Goal: Task Accomplishment & Management: Manage account settings

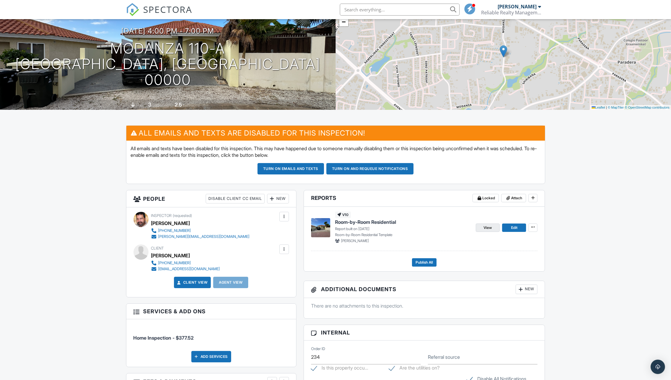
click at [480, 227] on link "View" at bounding box center [488, 228] width 24 height 8
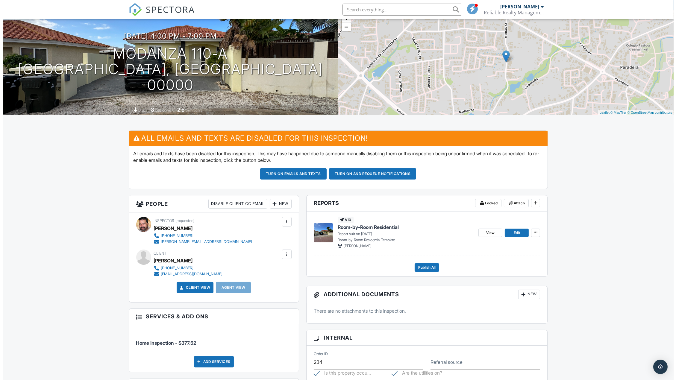
scroll to position [101, 0]
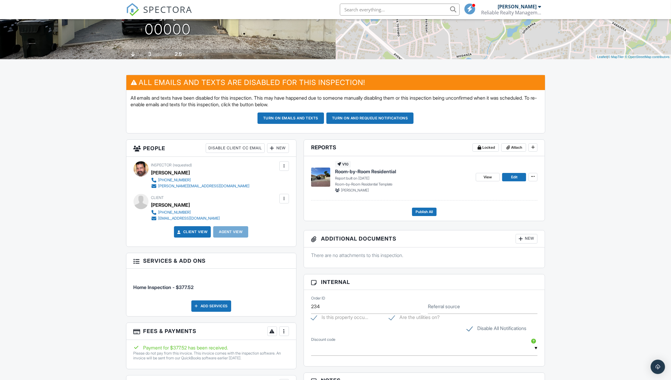
click at [238, 212] on div "Client Maria Vargas +54 9 3814 73-3207 matuvargas72@gmail.com" at bounding box center [211, 208] width 155 height 28
click at [278, 150] on div "New" at bounding box center [278, 148] width 22 height 10
click at [280, 181] on li "Client's Agent" at bounding box center [299, 181] width 59 height 15
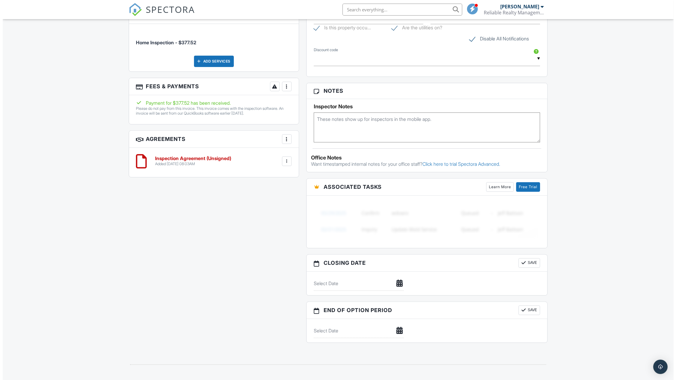
scroll to position [501, 0]
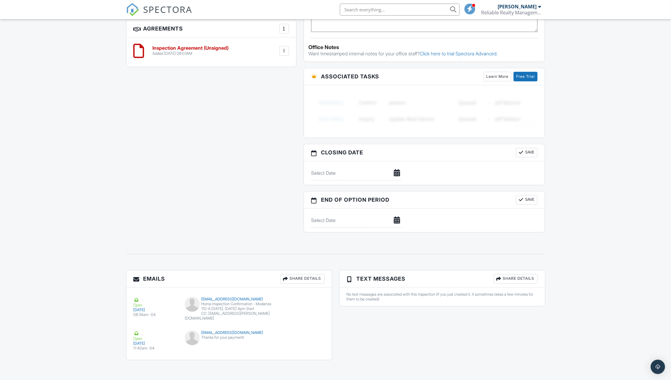
click at [309, 280] on div "Share Details" at bounding box center [303, 279] width 44 height 10
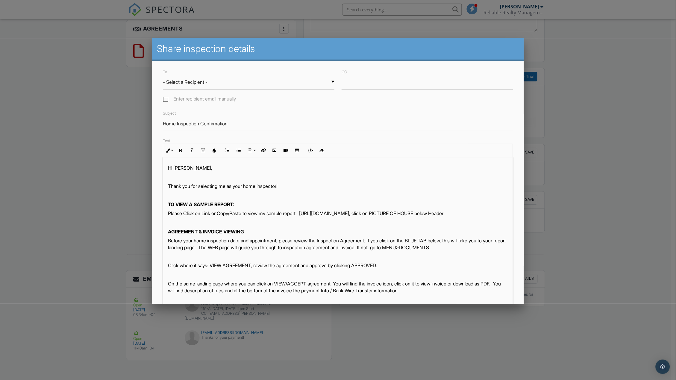
click at [232, 83] on div "▼ - Select a Recipient - - Select a Recipient - [PERSON_NAME] (Client) [PERSON_…" at bounding box center [249, 82] width 172 height 15
click at [216, 94] on span "[PERSON_NAME] (Client)" at bounding box center [247, 97] width 169 height 15
type input "[PERSON_NAME] (Client)"
click at [362, 84] on input "CC" at bounding box center [428, 82] width 172 height 15
type input "[EMAIL_ADDRESS][PERSON_NAME][DOMAIN_NAME]"
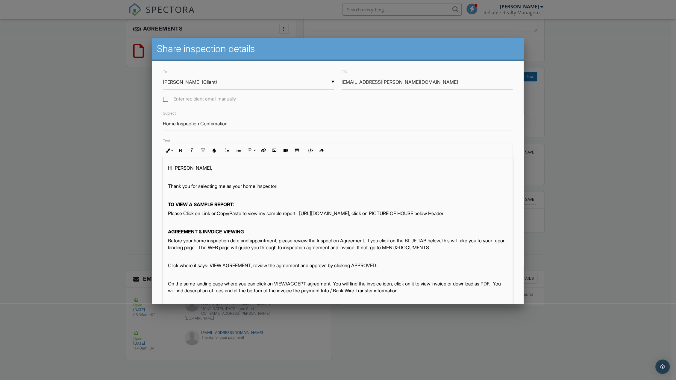
click at [311, 114] on div "Subject Home Inspection Confirmation" at bounding box center [338, 120] width 358 height 21
click at [241, 128] on input "Home Inspection Confirmation" at bounding box center [338, 124] width 350 height 15
click at [553, 226] on div at bounding box center [338, 208] width 676 height 476
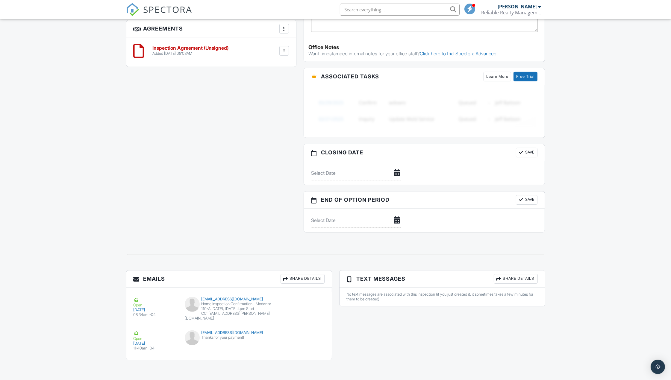
click at [293, 280] on div "Share Details" at bounding box center [303, 279] width 44 height 10
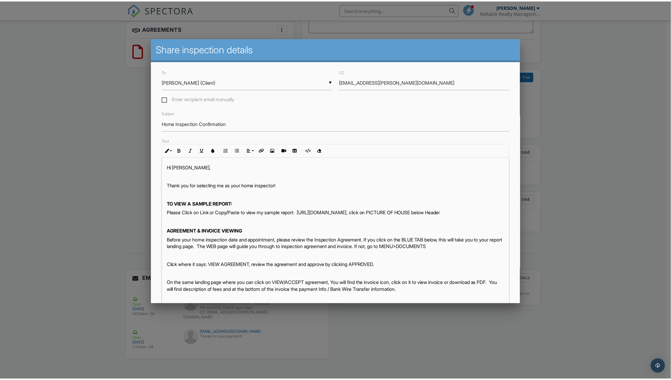
scroll to position [24, 0]
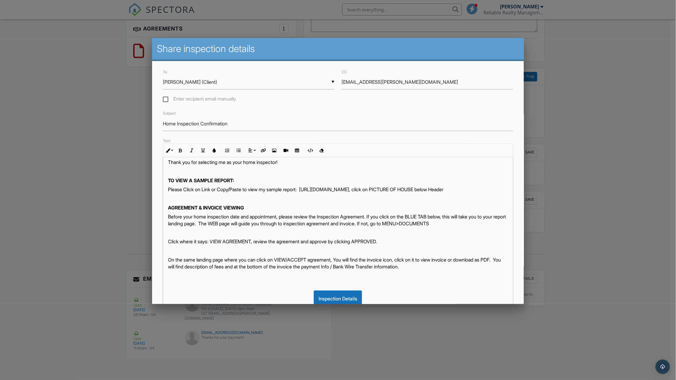
click at [554, 141] on div at bounding box center [338, 208] width 676 height 476
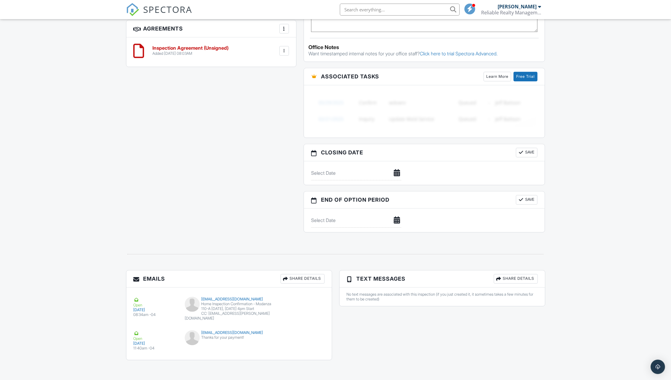
click at [306, 280] on div "Share Details" at bounding box center [303, 279] width 44 height 10
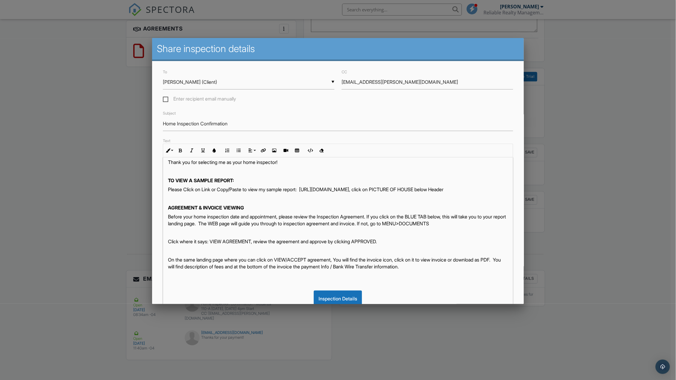
click at [599, 196] on div at bounding box center [338, 208] width 676 height 476
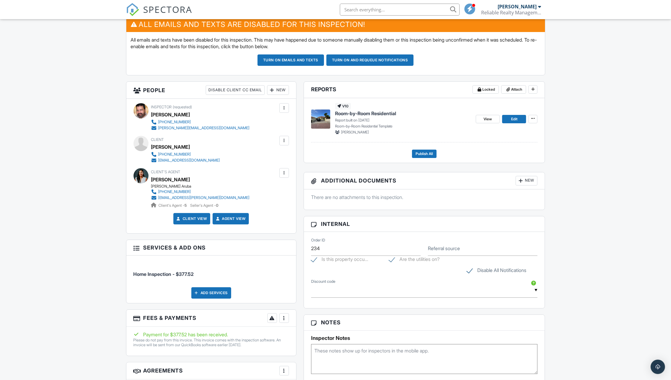
scroll to position [161, 0]
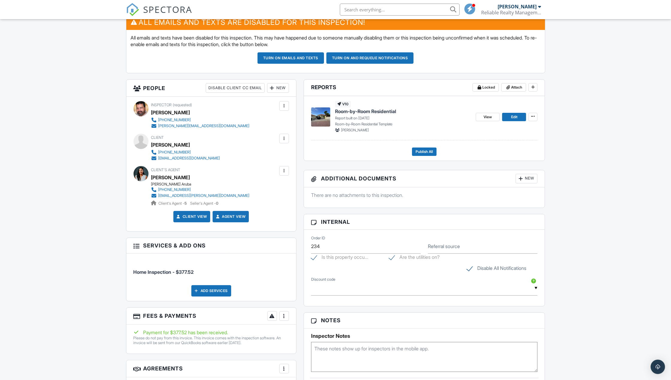
click at [284, 137] on div at bounding box center [284, 139] width 6 height 6
click at [58, 232] on div "Dashboard Templates Contacts Metrics Automations Advanced Settings Support Cent…" at bounding box center [335, 290] width 671 height 864
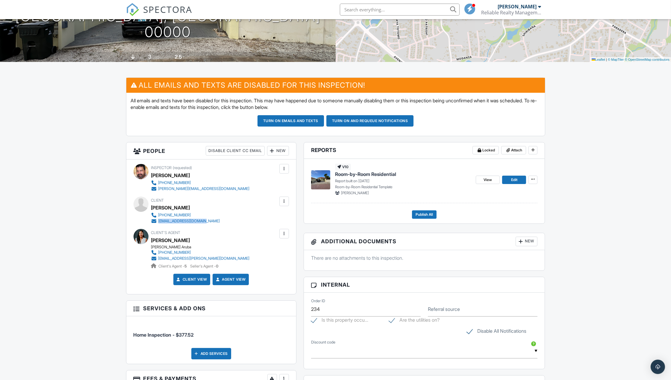
scroll to position [120, 0]
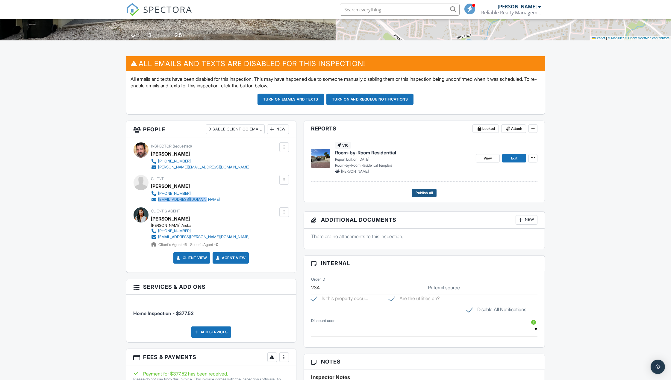
click at [428, 194] on span "Publish All" at bounding box center [424, 193] width 17 height 6
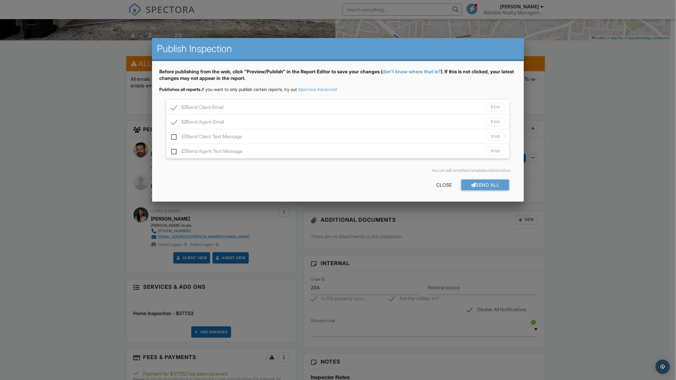
click at [238, 103] on div "Send Client Email Edit" at bounding box center [338, 107] width 343 height 15
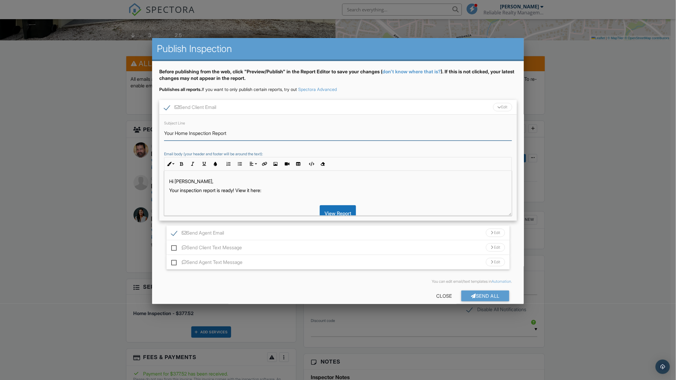
click at [231, 131] on input "Your Home Inspection Report" at bounding box center [338, 133] width 348 height 15
click at [608, 138] on div at bounding box center [338, 208] width 676 height 476
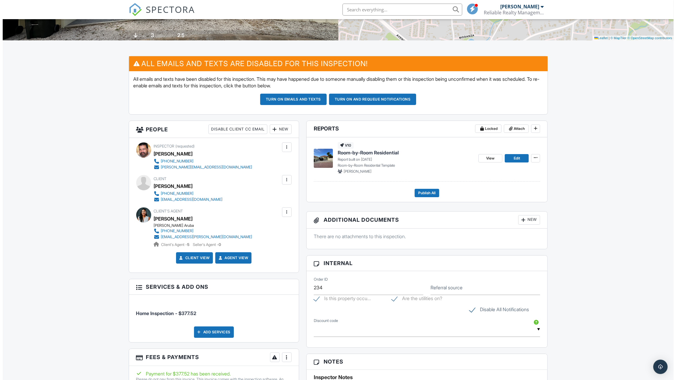
scroll to position [0, 0]
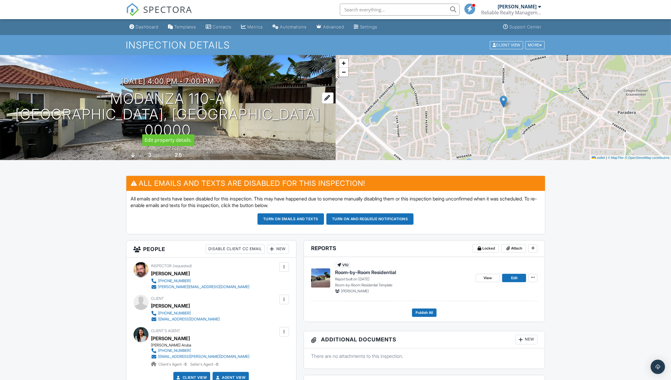
drag, startPoint x: 109, startPoint y: 102, endPoint x: 236, endPoint y: 105, distance: 127.0
click at [236, 105] on h1 "Modanza 110-A Oranjestad East, Aruba 00000" at bounding box center [168, 114] width 317 height 47
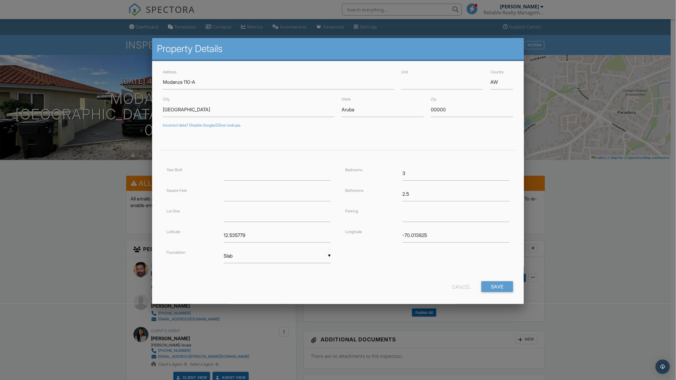
click at [454, 286] on div "Cancel" at bounding box center [461, 287] width 19 height 11
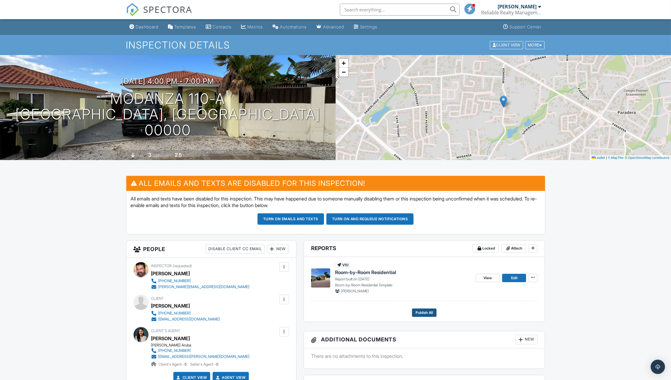
click at [436, 311] on button "Publish All" at bounding box center [424, 313] width 25 height 8
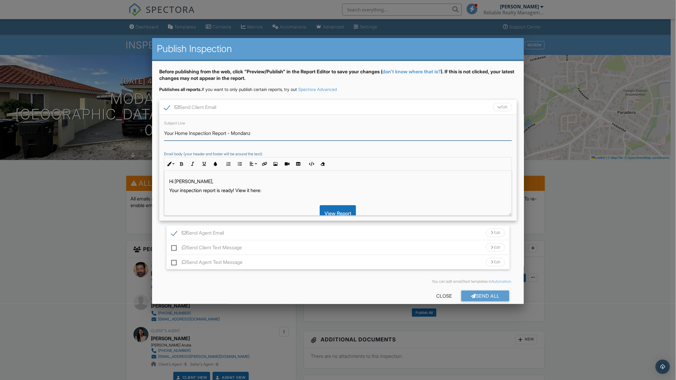
click at [269, 136] on input "Your Home Inspection Report - Mondanz" at bounding box center [338, 133] width 348 height 15
drag, startPoint x: 239, startPoint y: 135, endPoint x: 288, endPoint y: 141, distance: 49.4
click at [288, 141] on div "Subject Line Your Home Inspection Report - Mondanz Email body (your header and …" at bounding box center [338, 168] width 358 height 106
click at [237, 133] on input "Your Home Inspection Report - Mondanz" at bounding box center [338, 133] width 348 height 15
drag, startPoint x: 237, startPoint y: 133, endPoint x: 265, endPoint y: 133, distance: 27.9
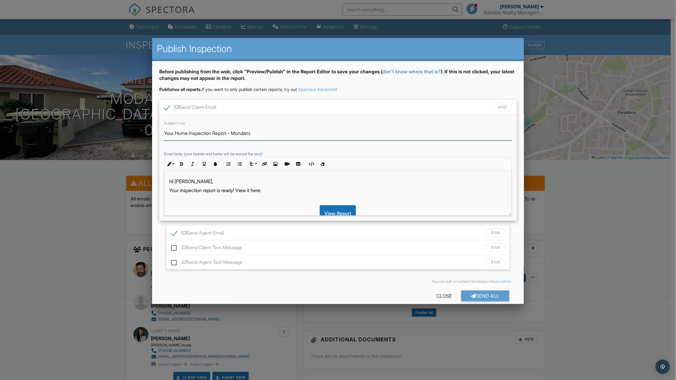
click at [273, 131] on input "Your Home Inspection Report - Mondanz" at bounding box center [338, 133] width 348 height 15
paste input "danza 110-A"
type input "Your Home Inspection Report - Modanza 110-A"
click at [342, 105] on div "Send Client Email Edit" at bounding box center [338, 107] width 358 height 15
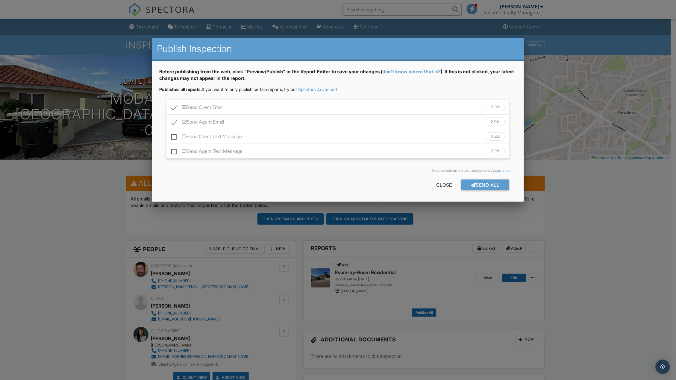
click at [311, 122] on div "Send Agent Email Edit" at bounding box center [338, 122] width 343 height 15
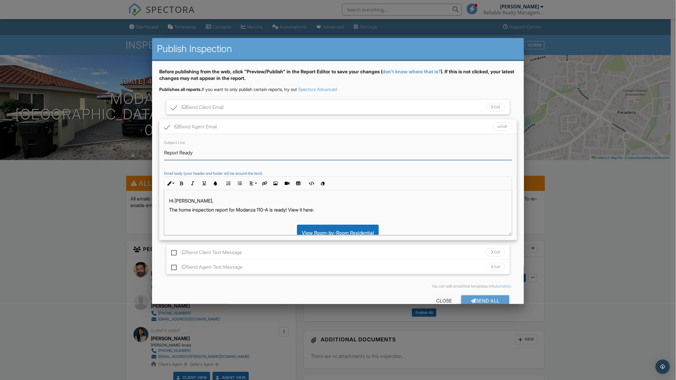
click at [227, 155] on input "Report Ready" at bounding box center [338, 153] width 348 height 15
paste input "Modanza 110-A"
click at [195, 151] on input "Report ReadyModanza 110-A" at bounding box center [338, 153] width 348 height 15
type input "Report Ready - Modanza 110-A"
click at [280, 128] on div "Send Agent Email Edit" at bounding box center [338, 127] width 358 height 15
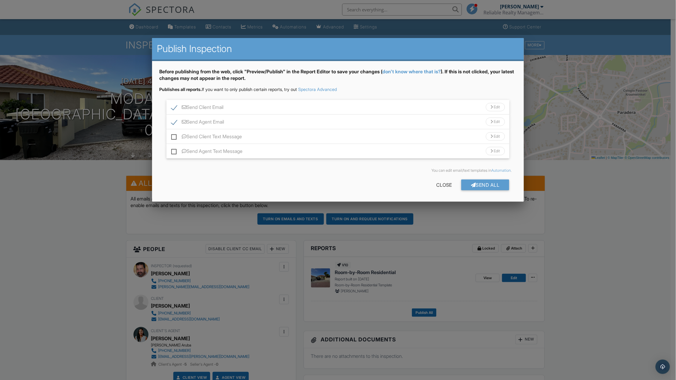
click at [323, 104] on div "Send Client Email Edit" at bounding box center [338, 107] width 343 height 15
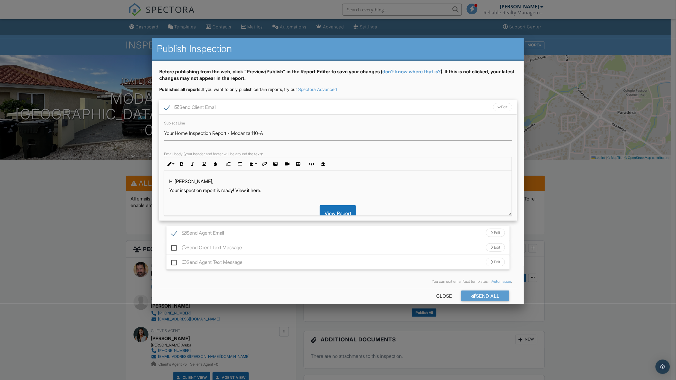
click at [268, 192] on p "Your inspection report is ready! View it here:" at bounding box center [338, 190] width 338 height 7
click at [258, 193] on p "Let me know if you have any questions." at bounding box center [338, 192] width 338 height 7
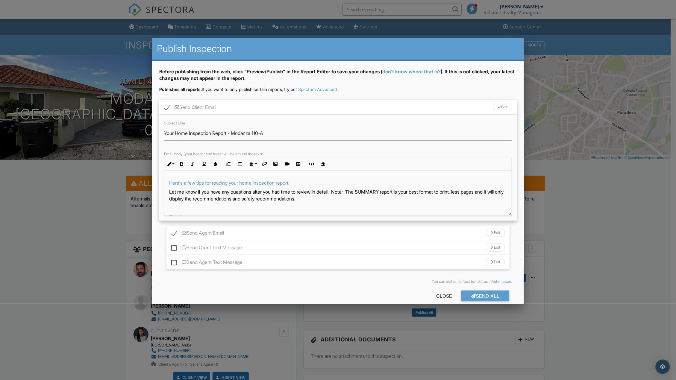
click at [394, 111] on div "Send Client Email Edit" at bounding box center [338, 107] width 358 height 15
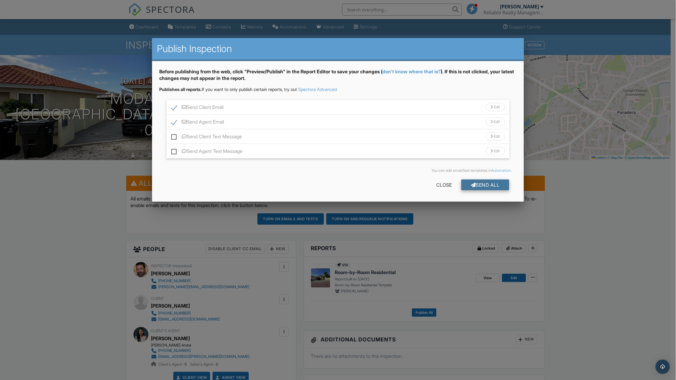
click at [479, 185] on div "Send All" at bounding box center [486, 185] width 48 height 11
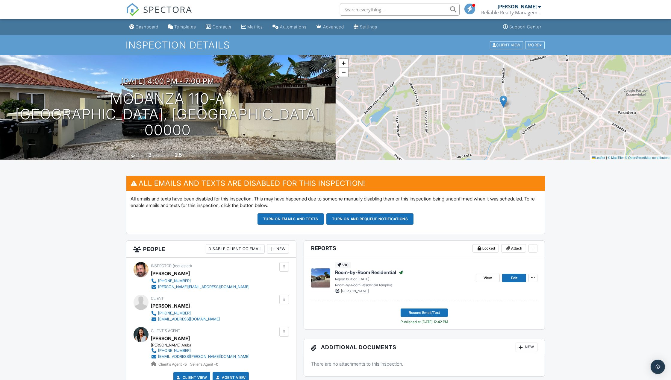
click at [527, 8] on div "[PERSON_NAME]" at bounding box center [517, 7] width 39 height 6
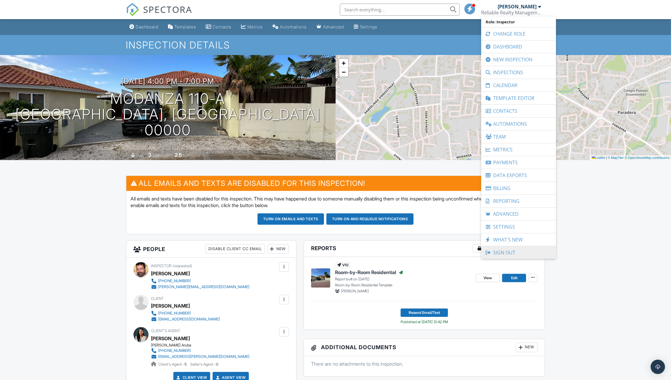
click at [503, 246] on link "Sign Out" at bounding box center [518, 252] width 69 height 13
